Goal: Ask a question

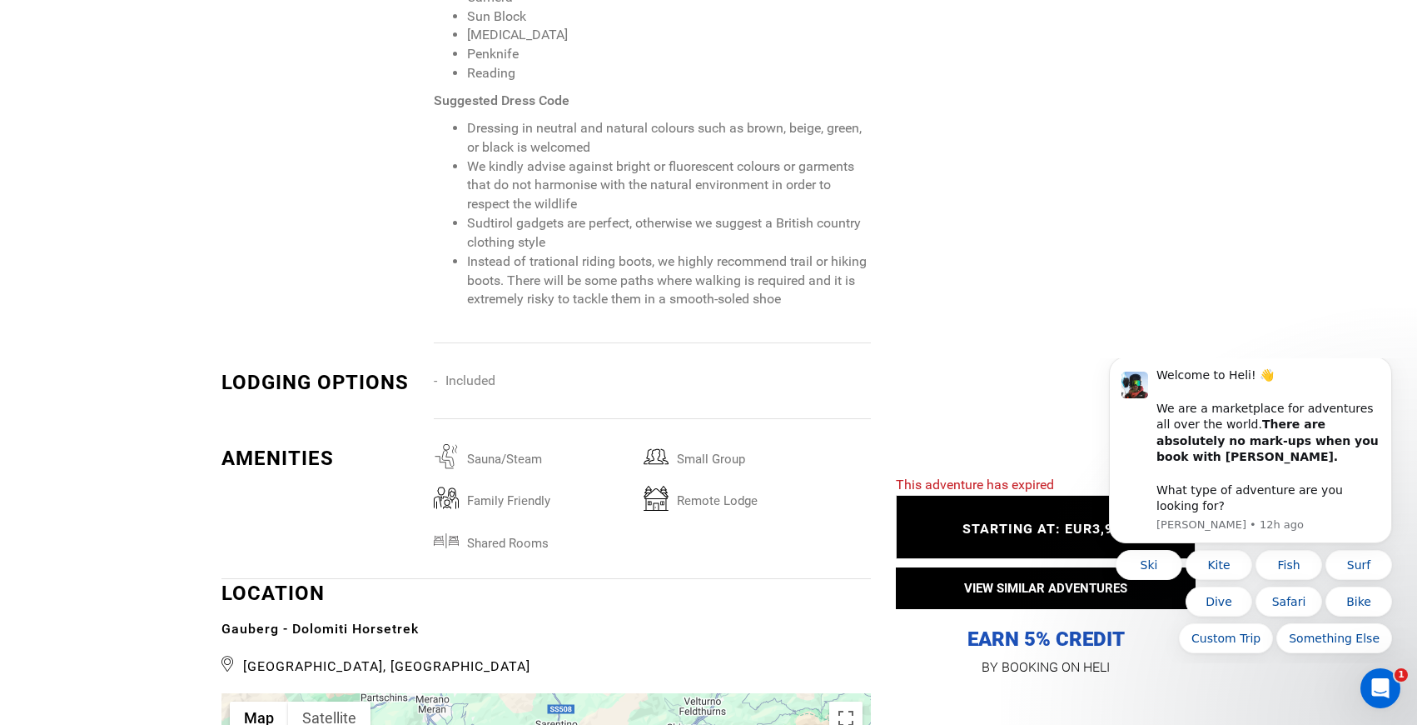
scroll to position [2780, 0]
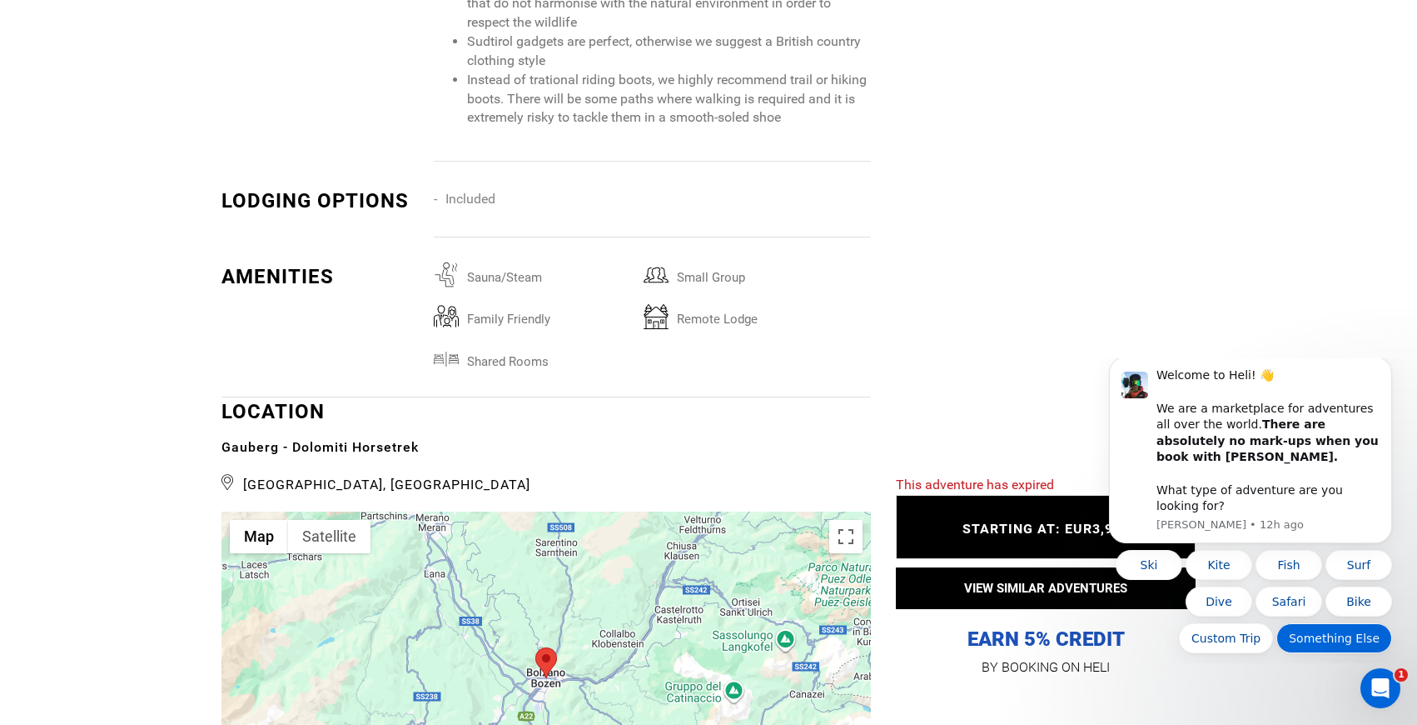
click at [1326, 643] on button "Something Else" at bounding box center [1335, 638] width 116 height 30
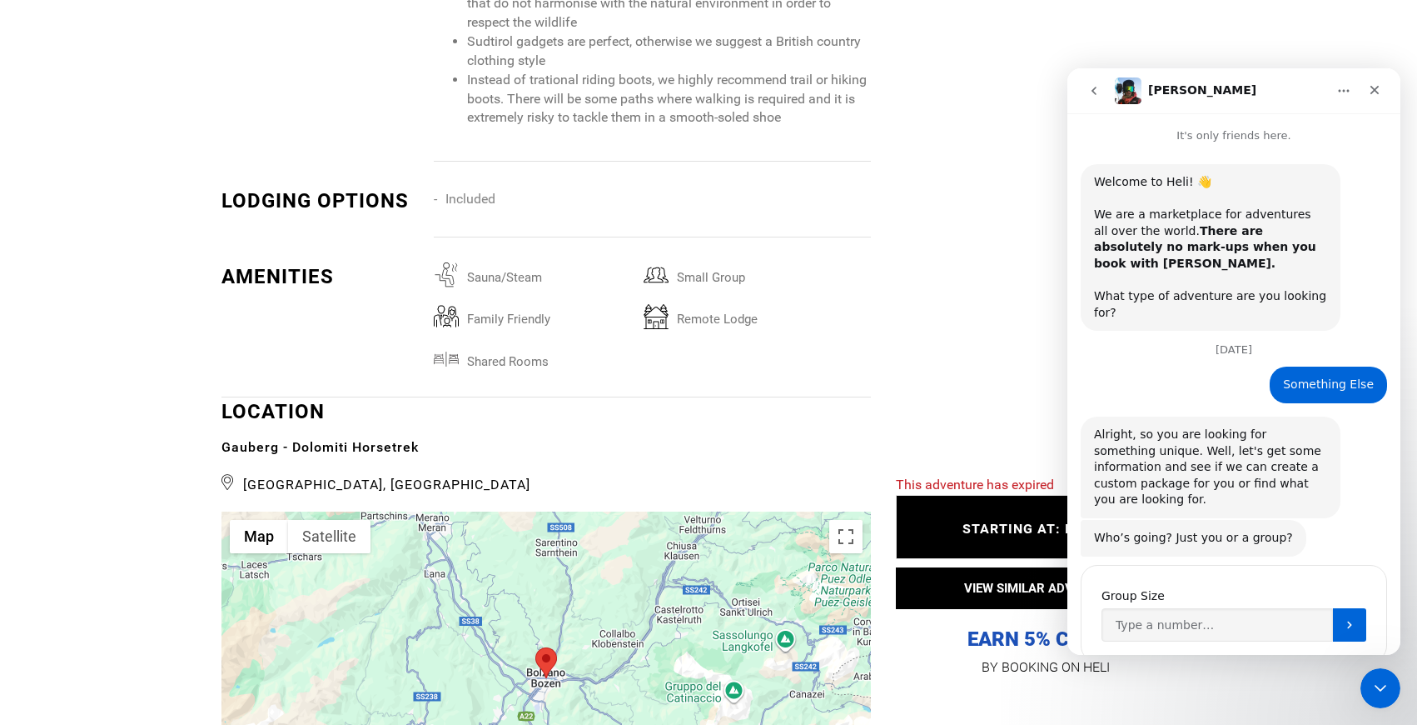
scroll to position [18, 0]
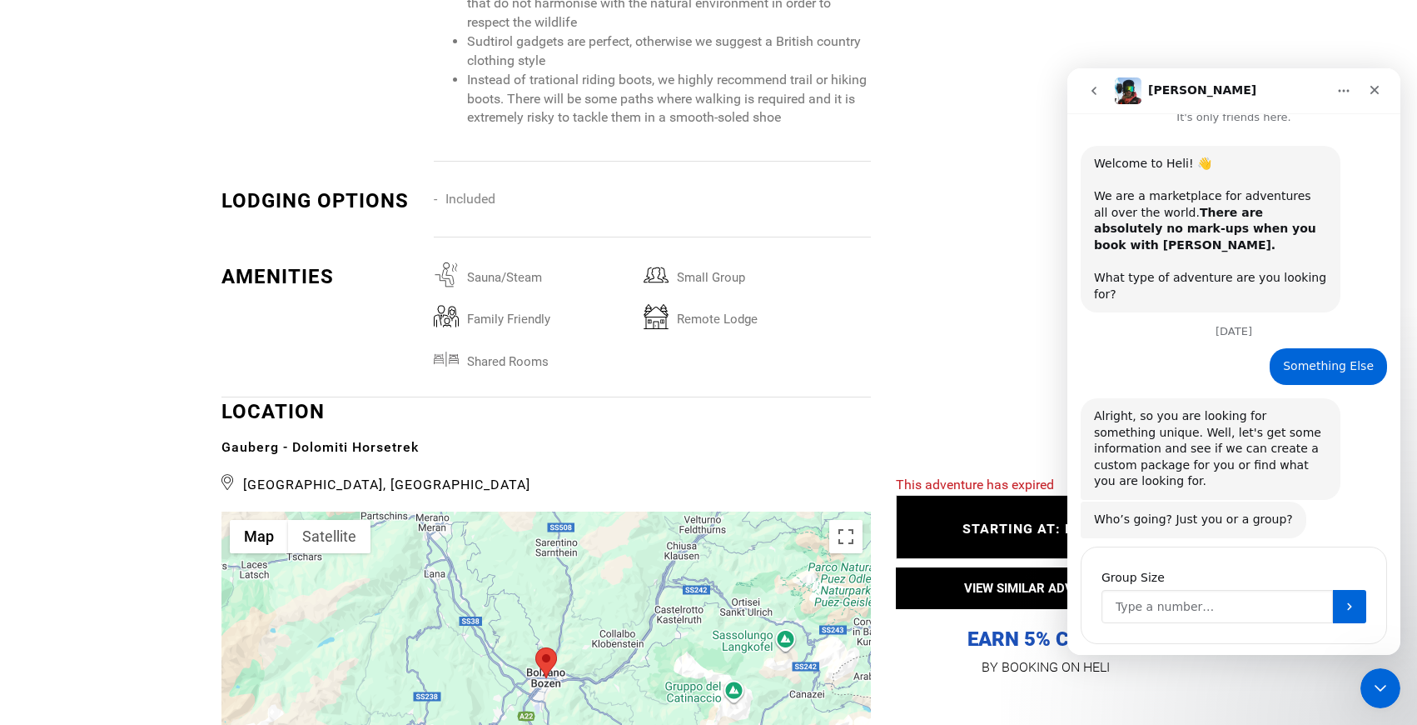
click at [1188, 590] on input "Group Size" at bounding box center [1218, 606] width 232 height 33
click at [1351, 590] on button "Submit" at bounding box center [1349, 606] width 33 height 33
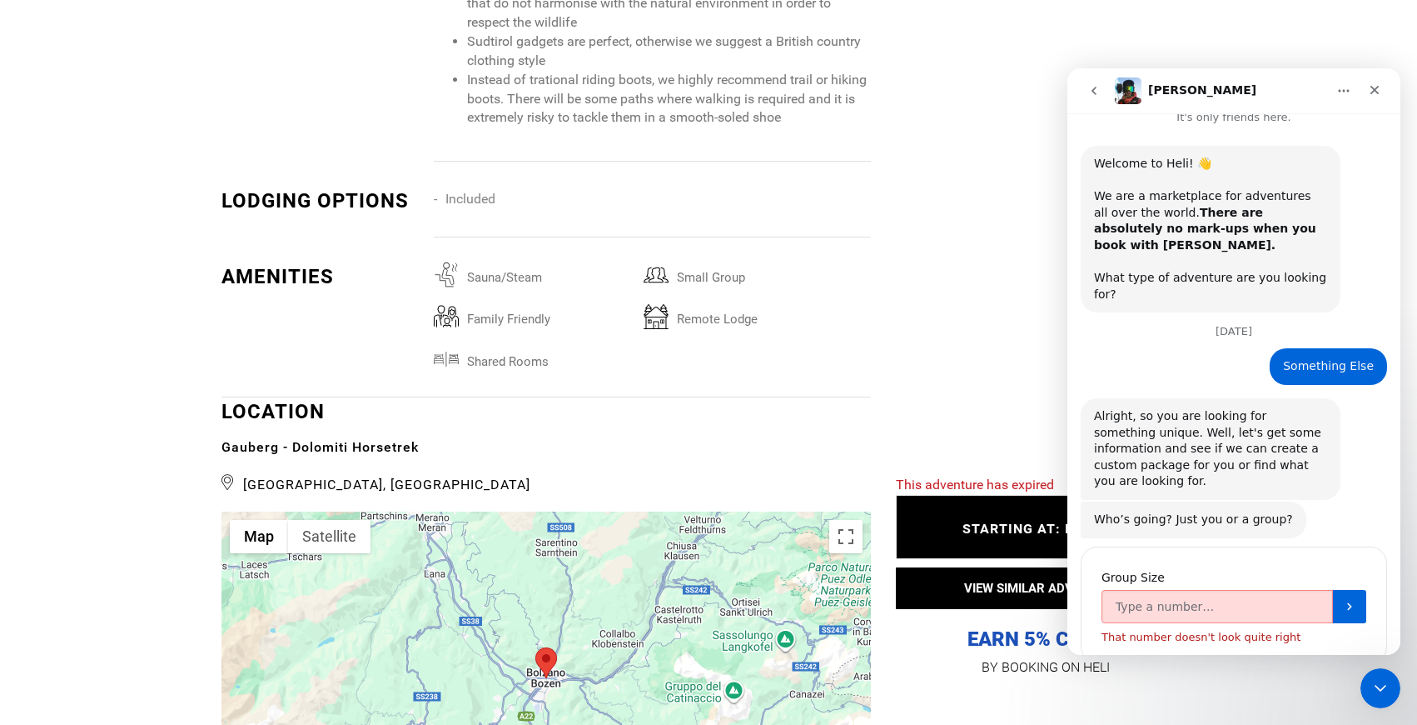
scroll to position [37, 0]
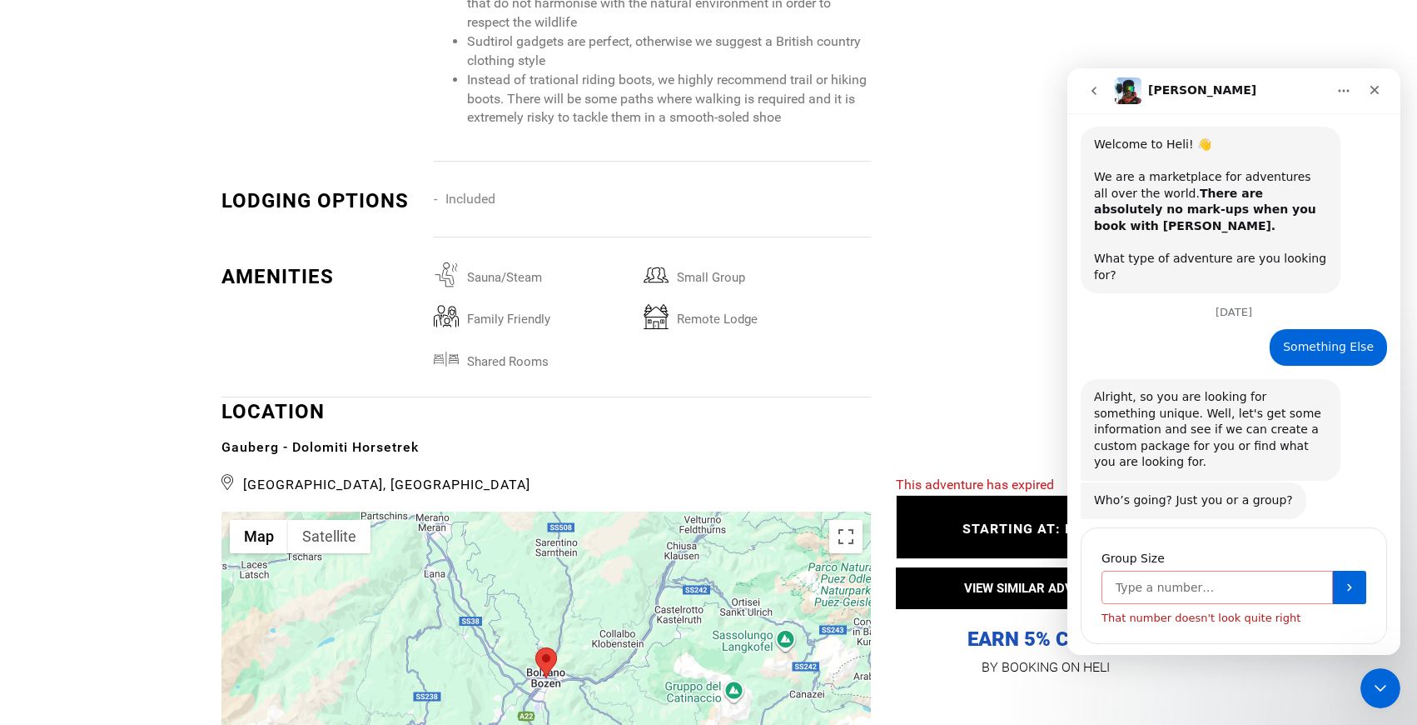
click at [1245, 570] on input "Group Size" at bounding box center [1218, 586] width 232 height 33
type input "2"
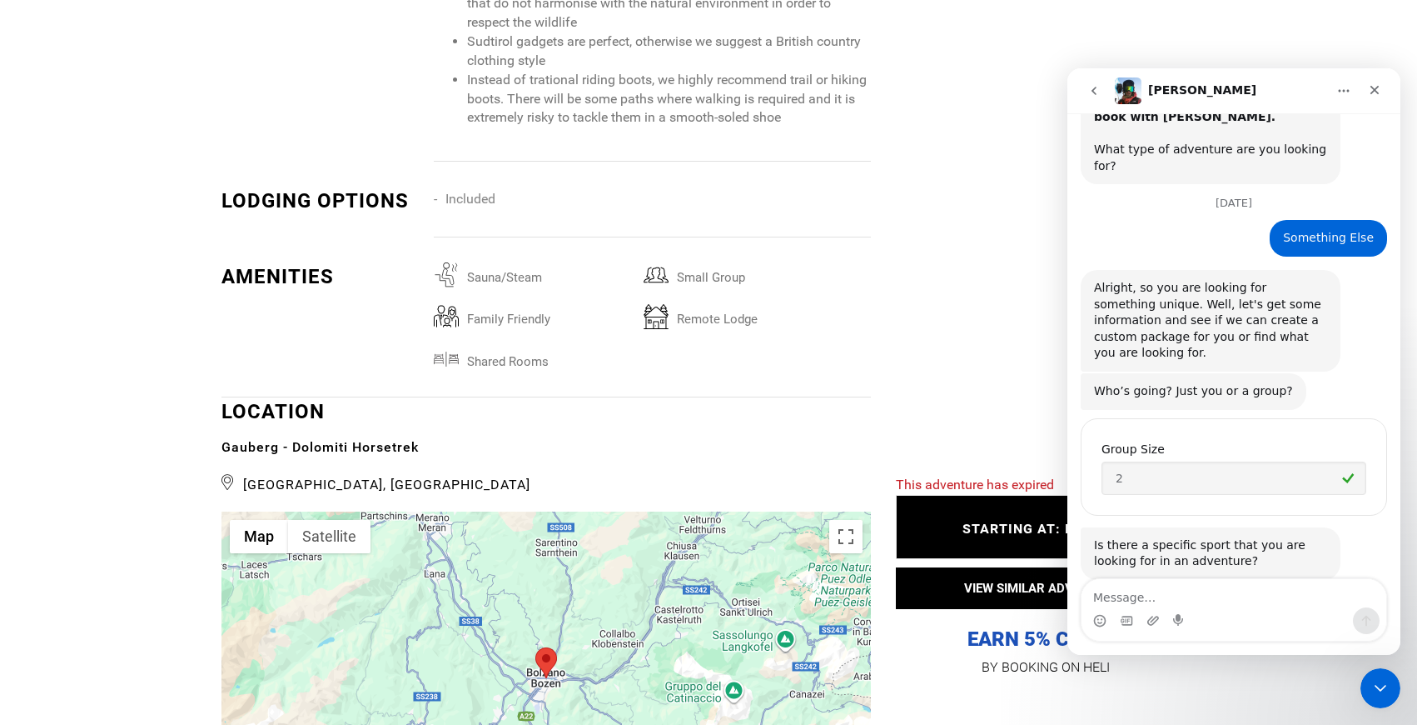
scroll to position [149, 0]
type textarea "horseback riding"
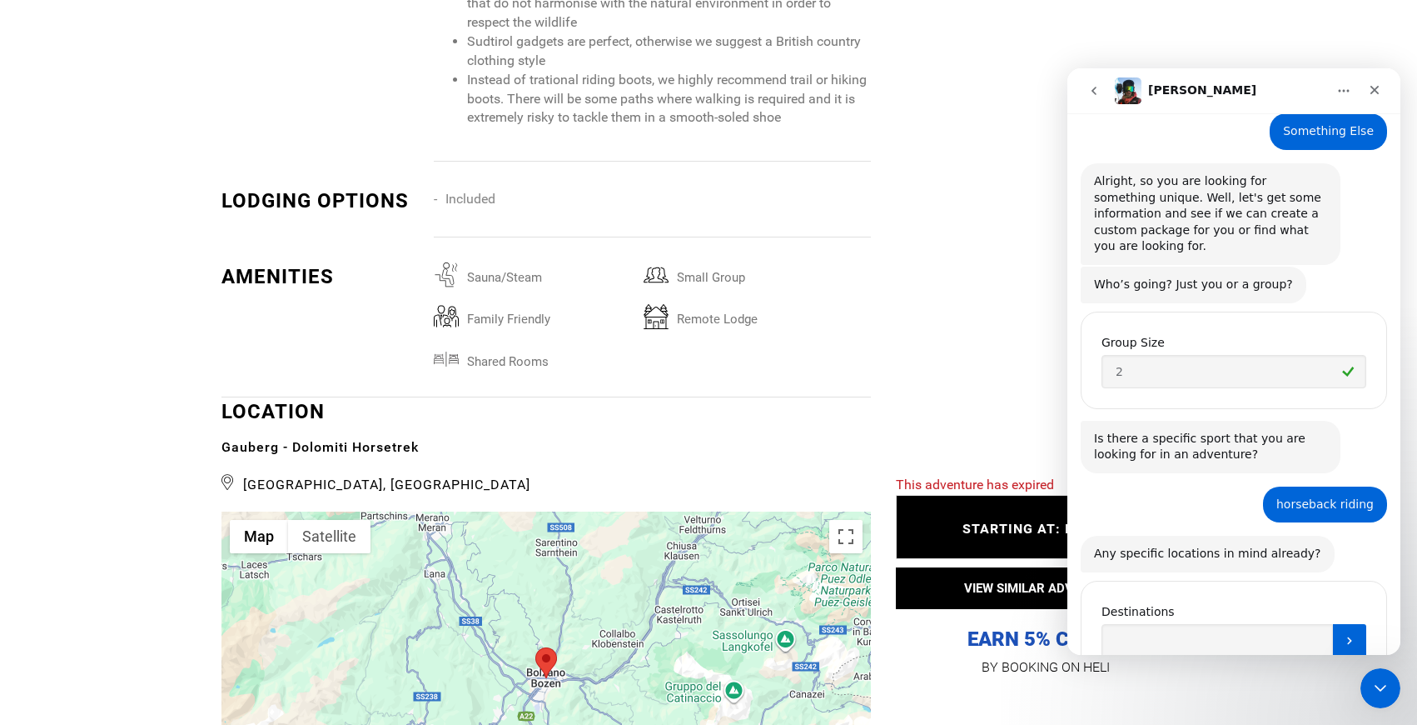
scroll to position [287, 0]
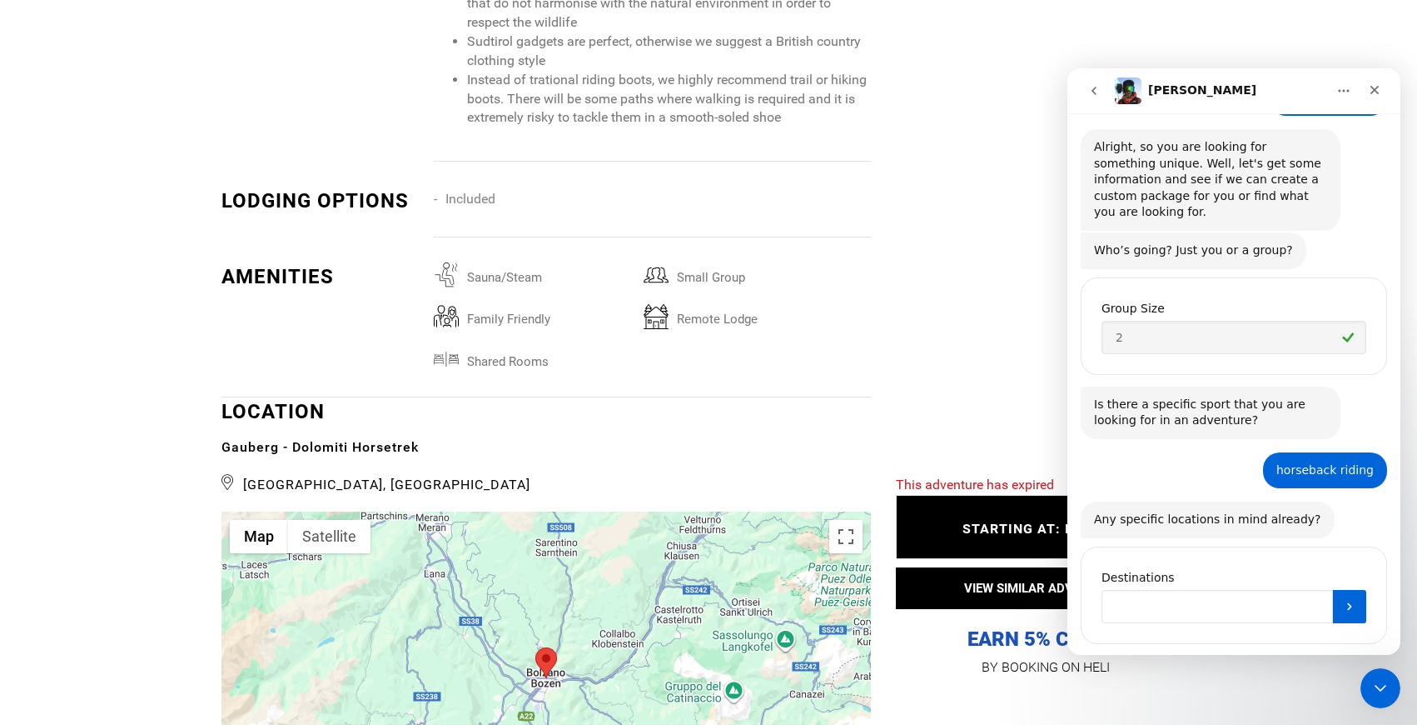
click at [1324, 590] on input "Destinations" at bounding box center [1218, 606] width 232 height 33
type input "somewhere in dolomites"
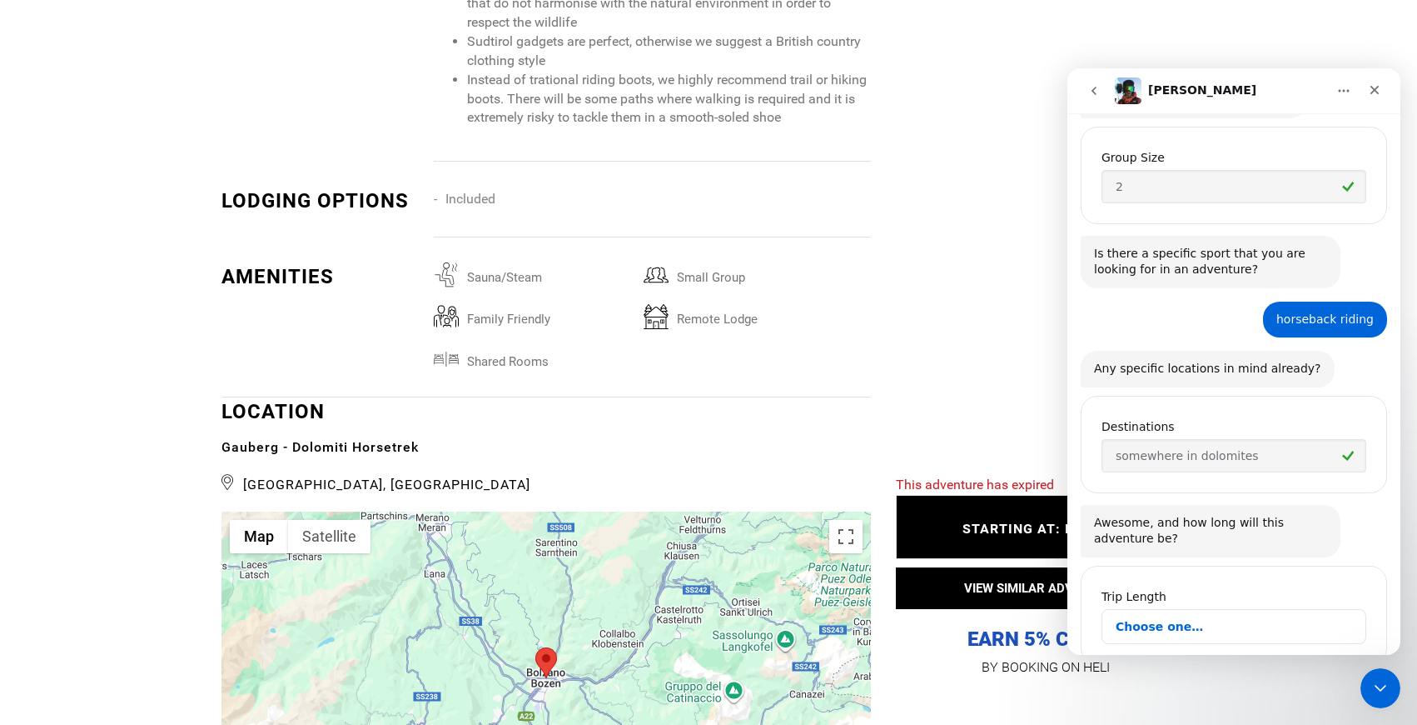
scroll to position [460, 0]
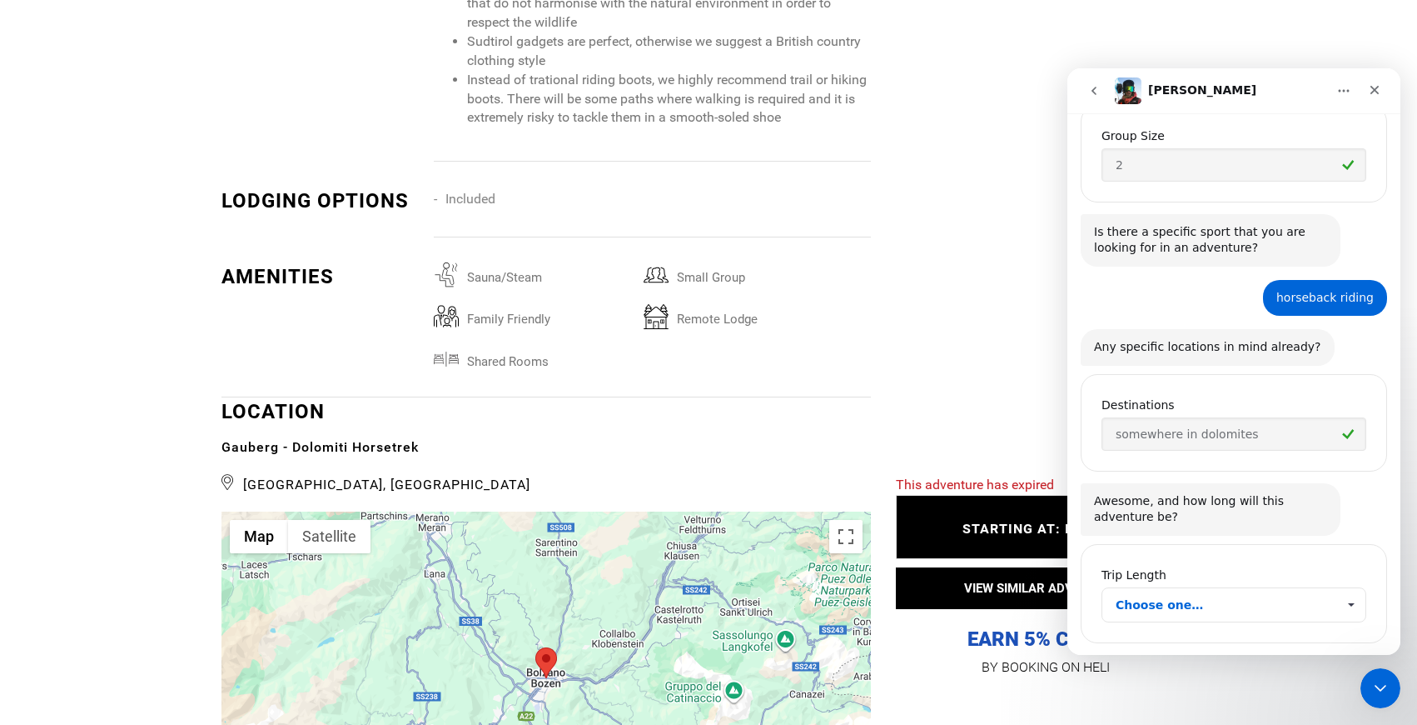
click at [1212, 588] on span "Choose one…" at bounding box center [1226, 604] width 221 height 33
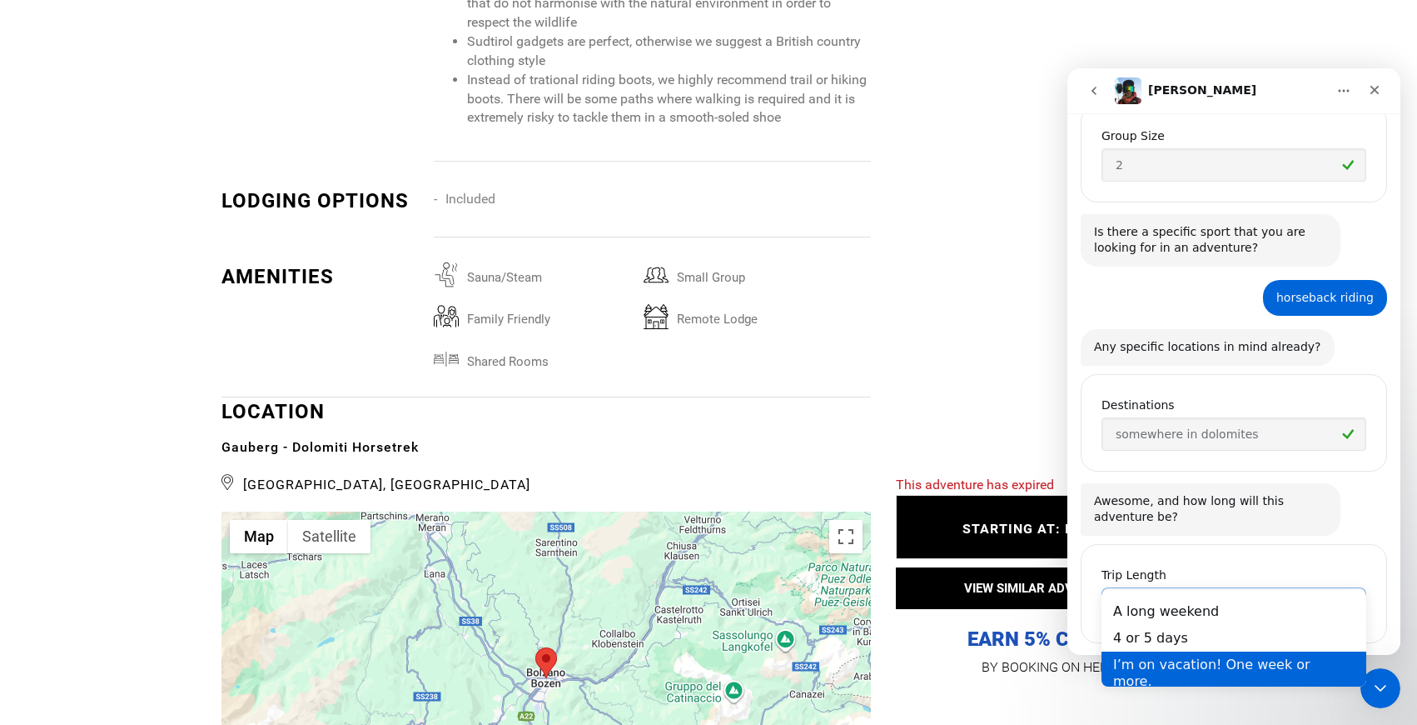
click at [1184, 665] on div "I’m on vacation! One week or more." at bounding box center [1234, 671] width 265 height 43
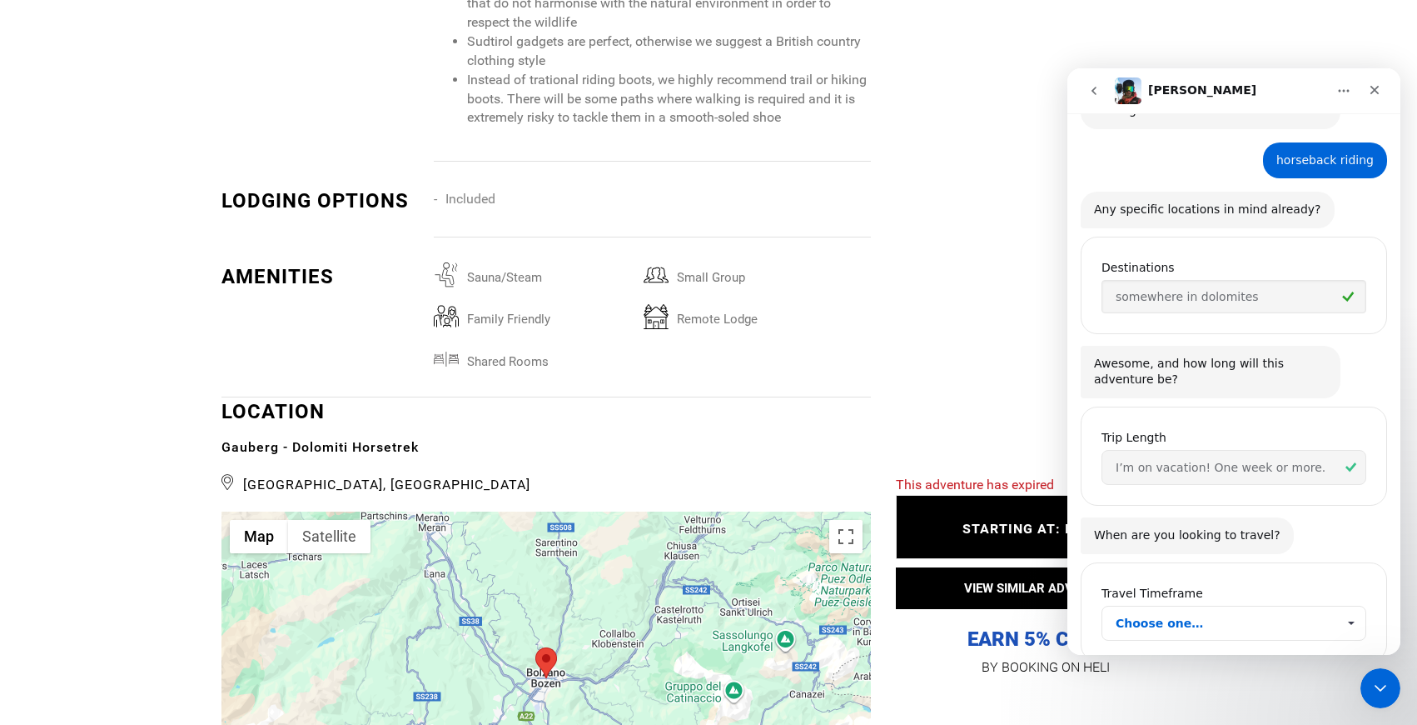
scroll to position [615, 0]
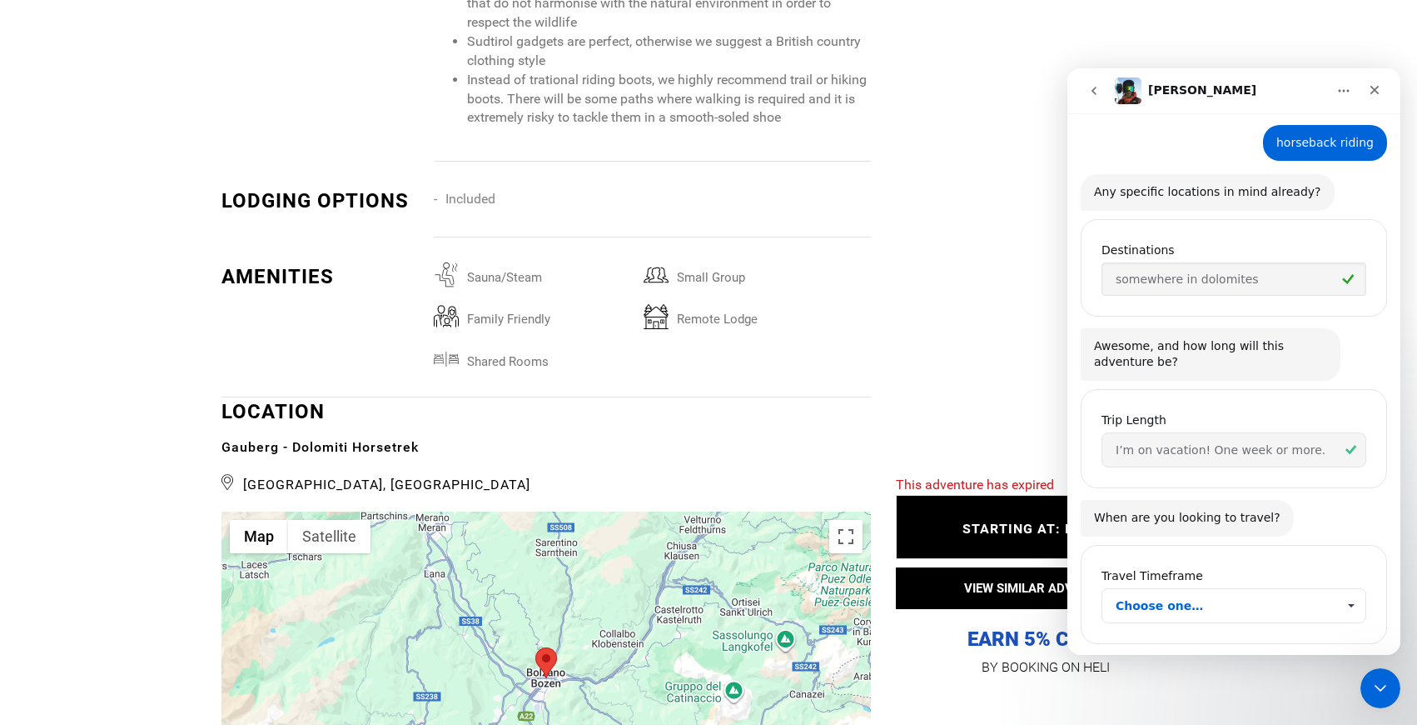
click at [1243, 589] on span "Choose one…" at bounding box center [1226, 605] width 221 height 33
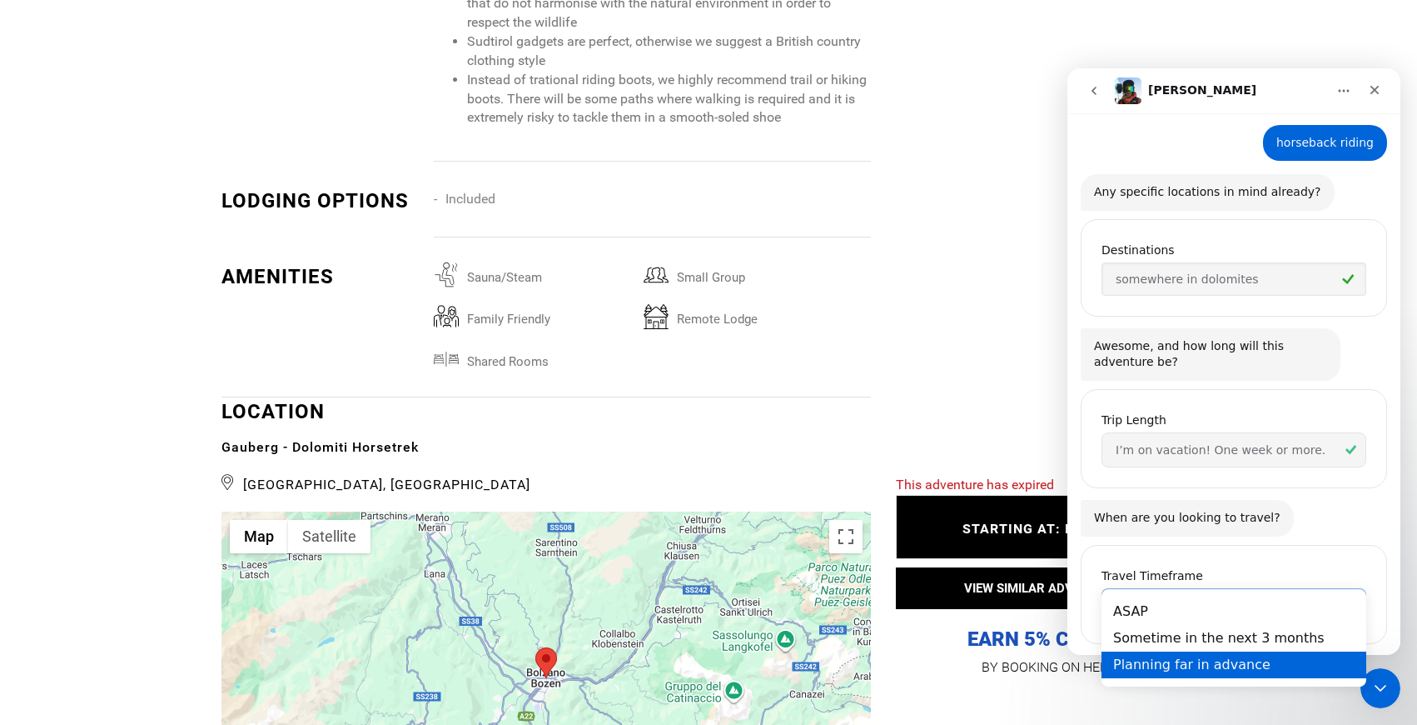
click at [1161, 673] on div "Planning far in advance" at bounding box center [1234, 663] width 265 height 27
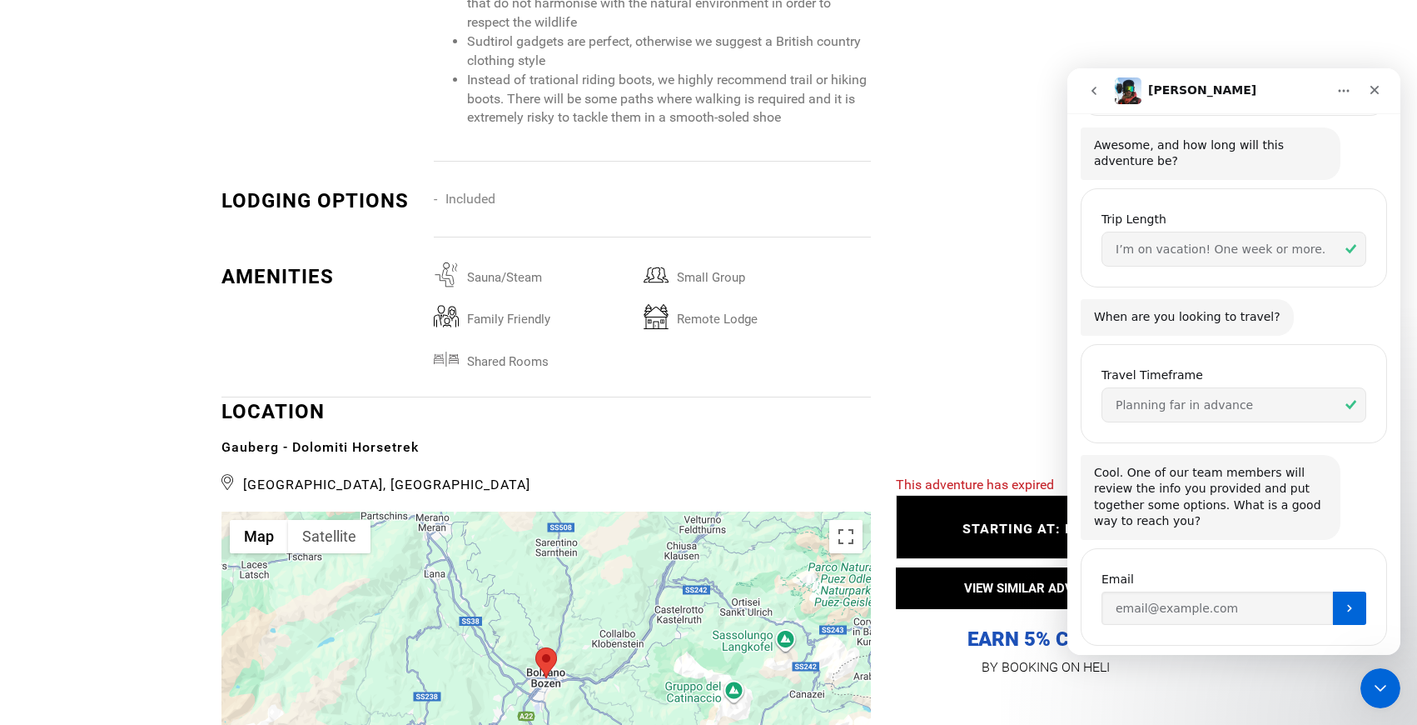
scroll to position [818, 0]
click at [1189, 589] on input "Enter your email" at bounding box center [1218, 605] width 232 height 33
type input "[EMAIL_ADDRESS][DOMAIN_NAME]"
click at [1349, 599] on icon "Submit" at bounding box center [1349, 605] width 13 height 13
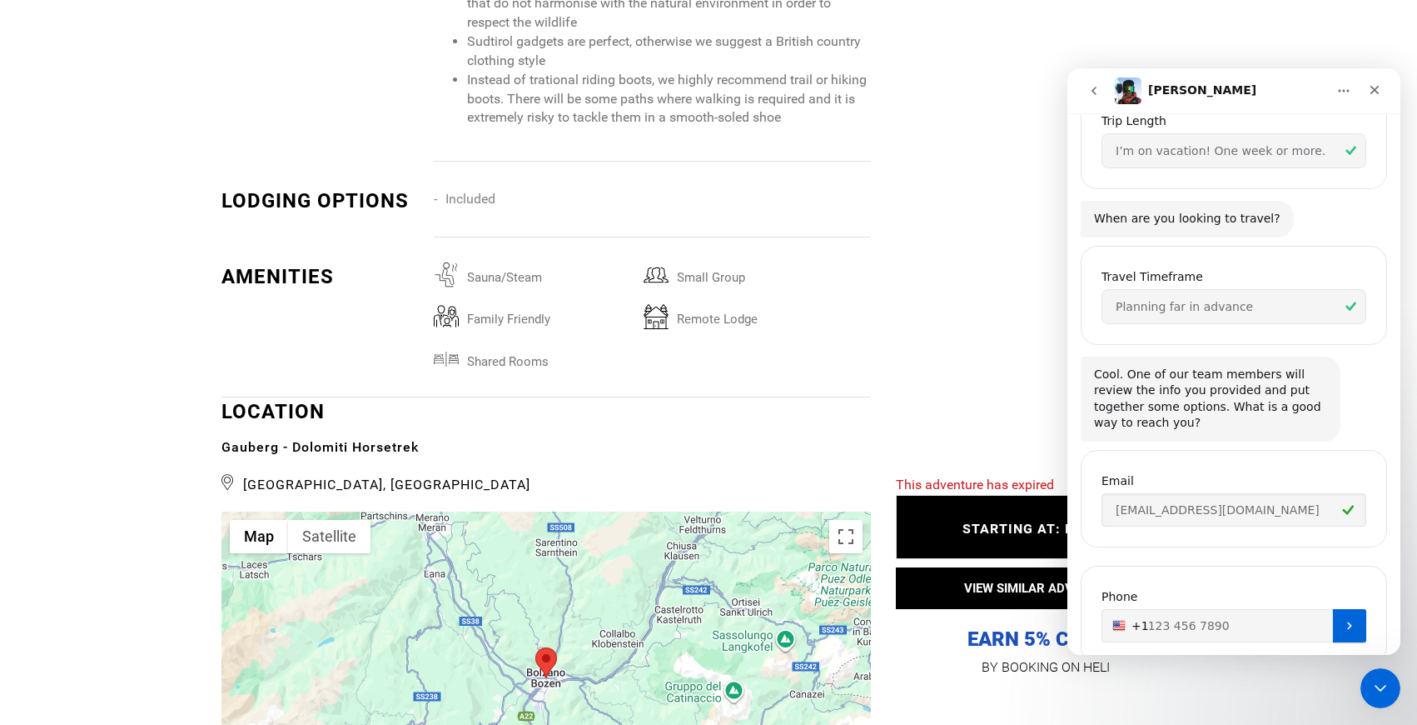
scroll to position [934, 0]
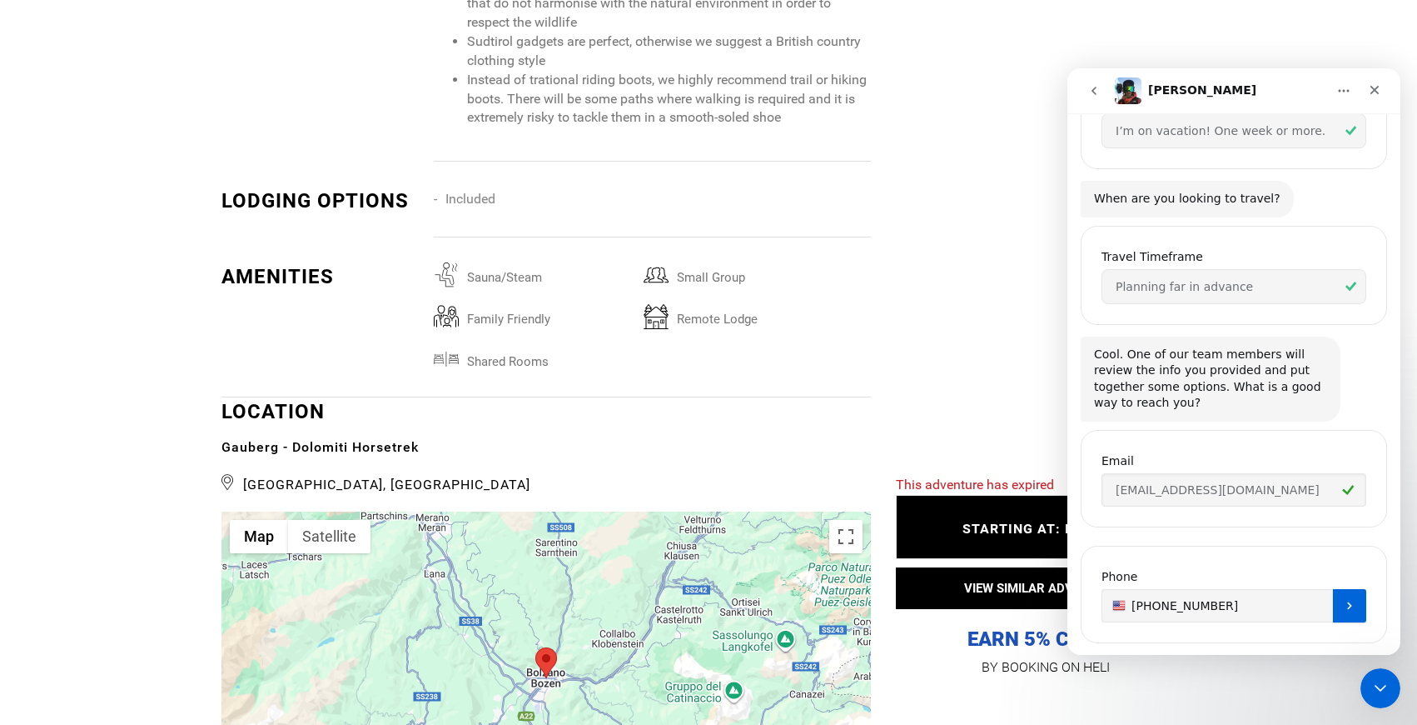
type input "[PHONE_NUMBER]"
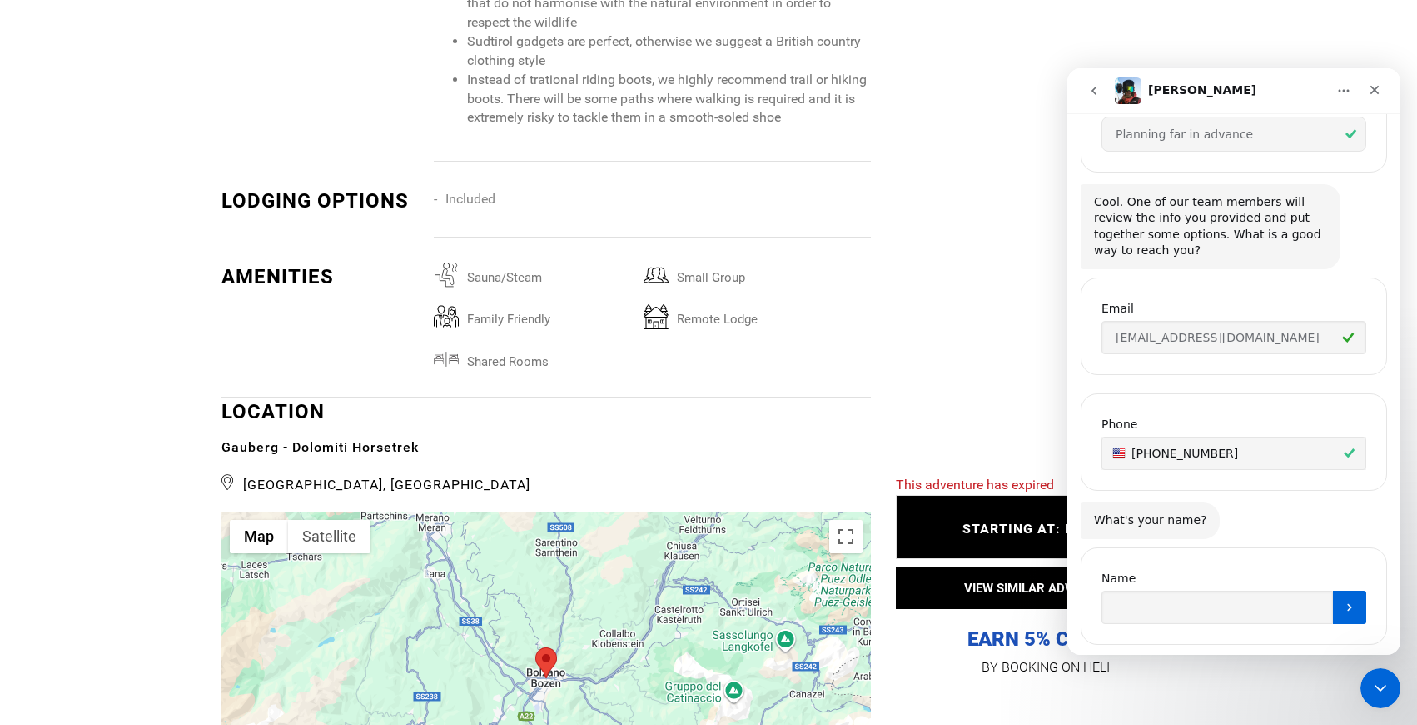
scroll to position [1087, 0]
click at [1191, 590] on input "Name" at bounding box center [1218, 606] width 232 height 33
type input "[PERSON_NAME]"
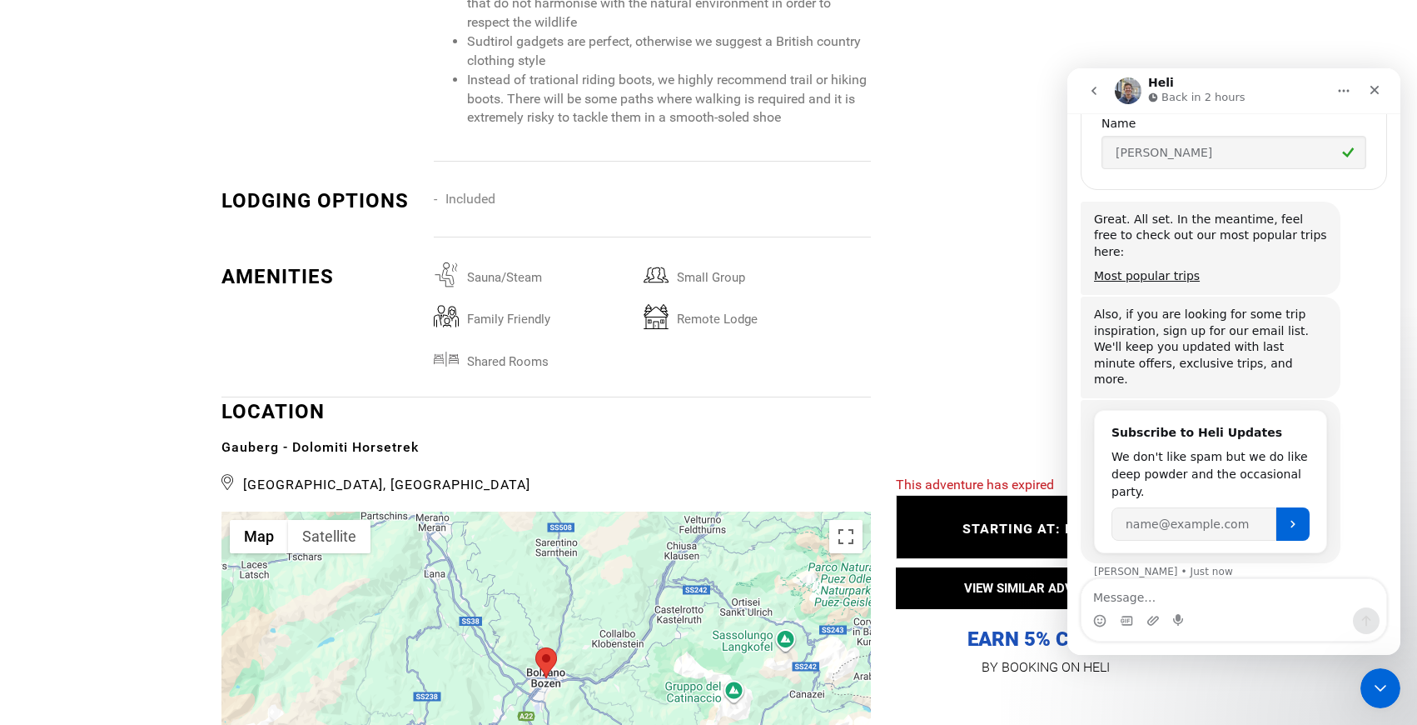
scroll to position [1541, 0]
